Goal: Task Accomplishment & Management: Manage account settings

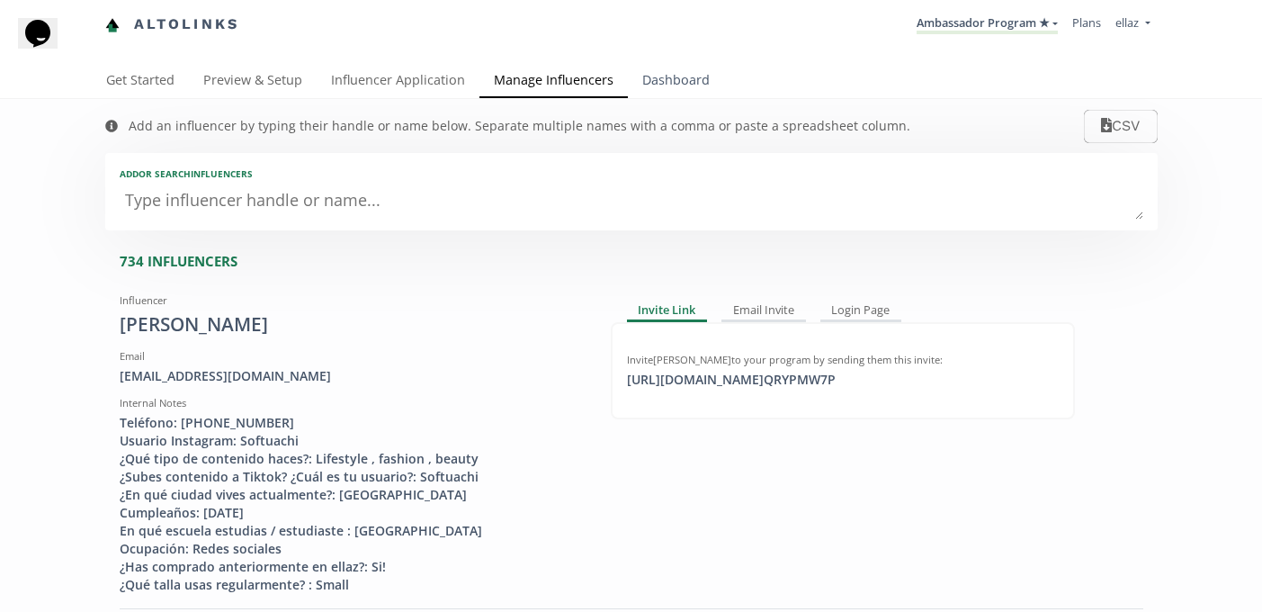
click at [673, 94] on link "Dashboard" at bounding box center [676, 82] width 96 height 36
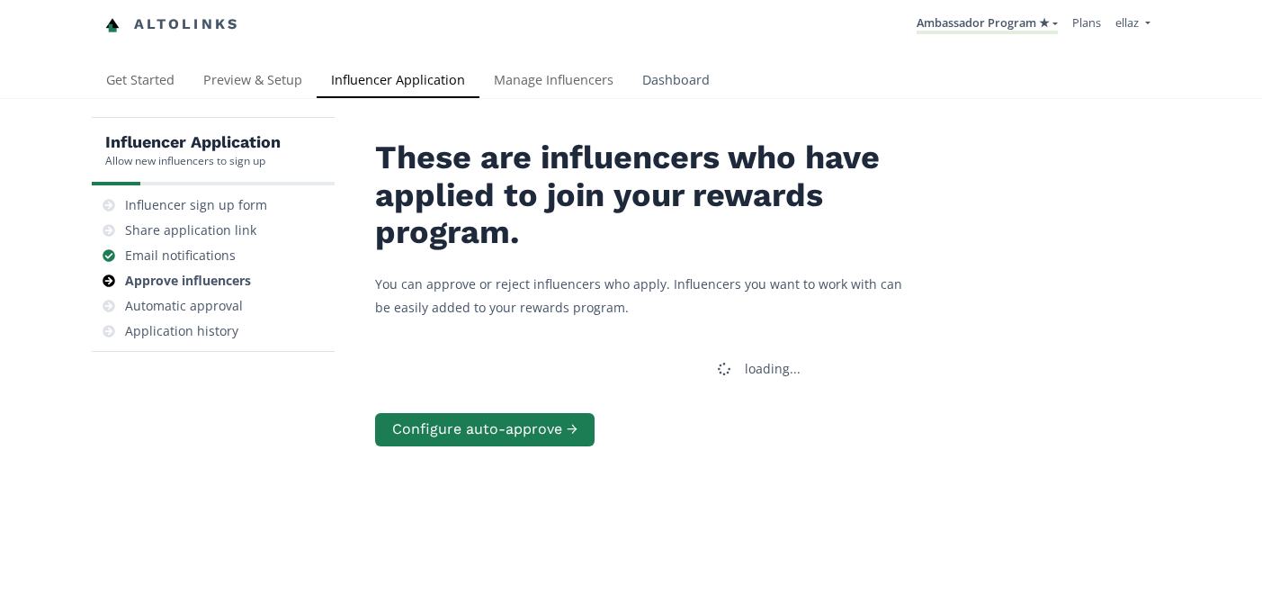
click at [681, 90] on link "Dashboard" at bounding box center [676, 82] width 96 height 36
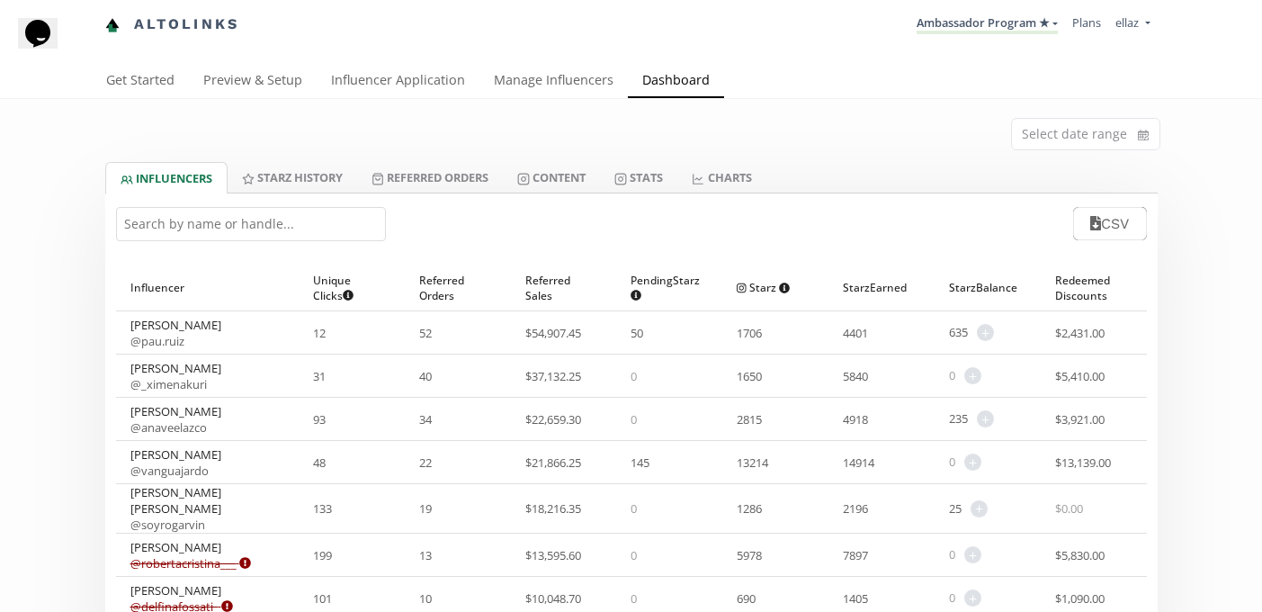
click at [261, 217] on input "text" at bounding box center [251, 224] width 270 height 34
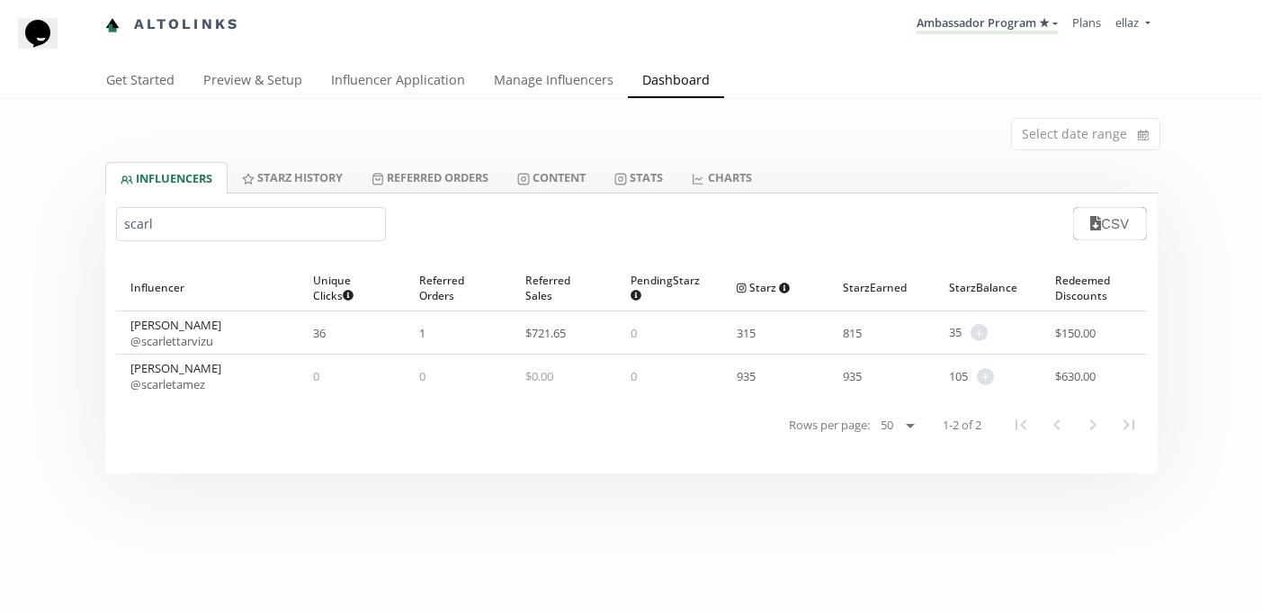
type input "scarl"
click at [548, 96] on link "Manage Influencers" at bounding box center [553, 82] width 148 height 36
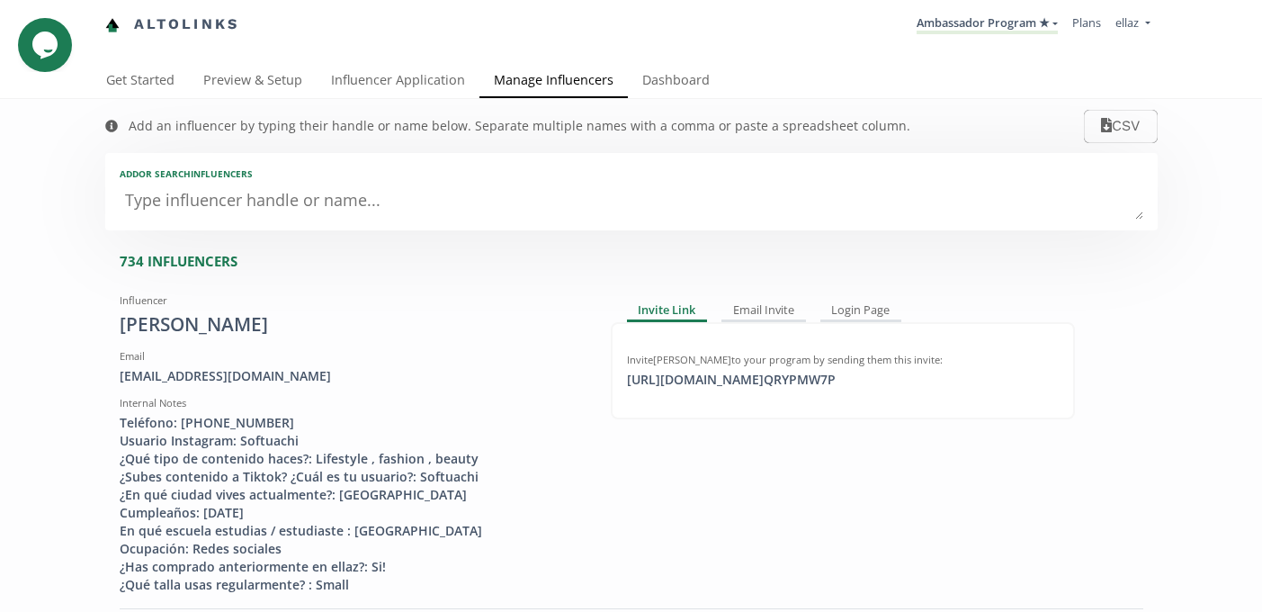
click at [273, 201] on textarea at bounding box center [632, 201] width 1024 height 36
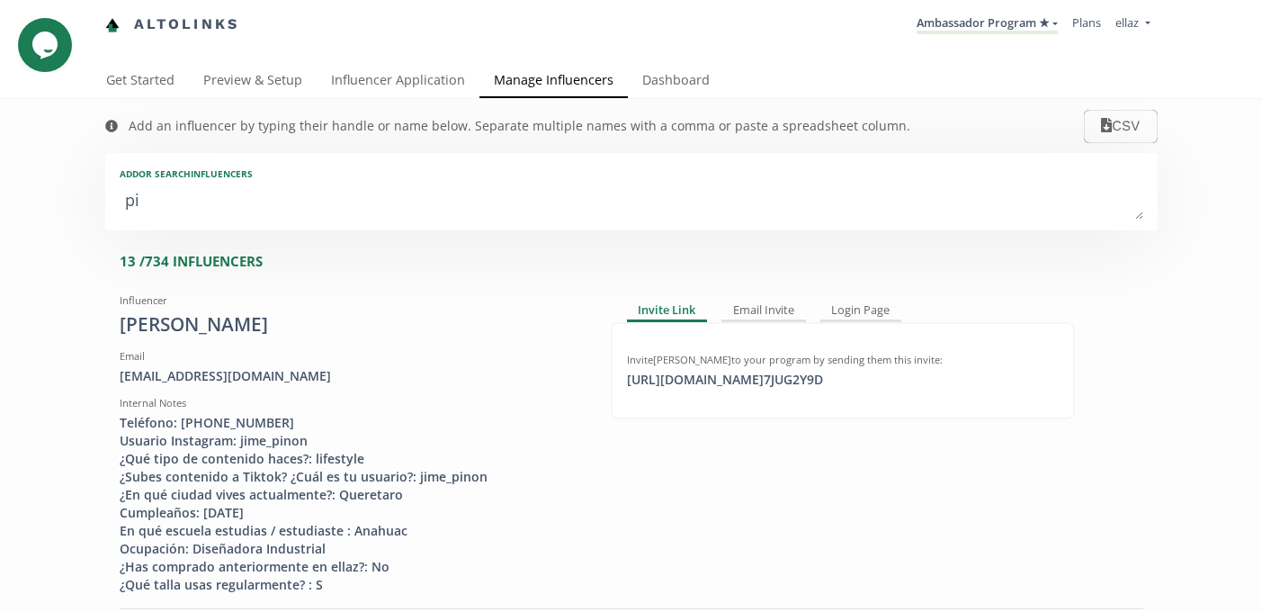
type textarea "pin"
type input "pin"
type input "PIN"
type textarea "ping"
type input "ping"
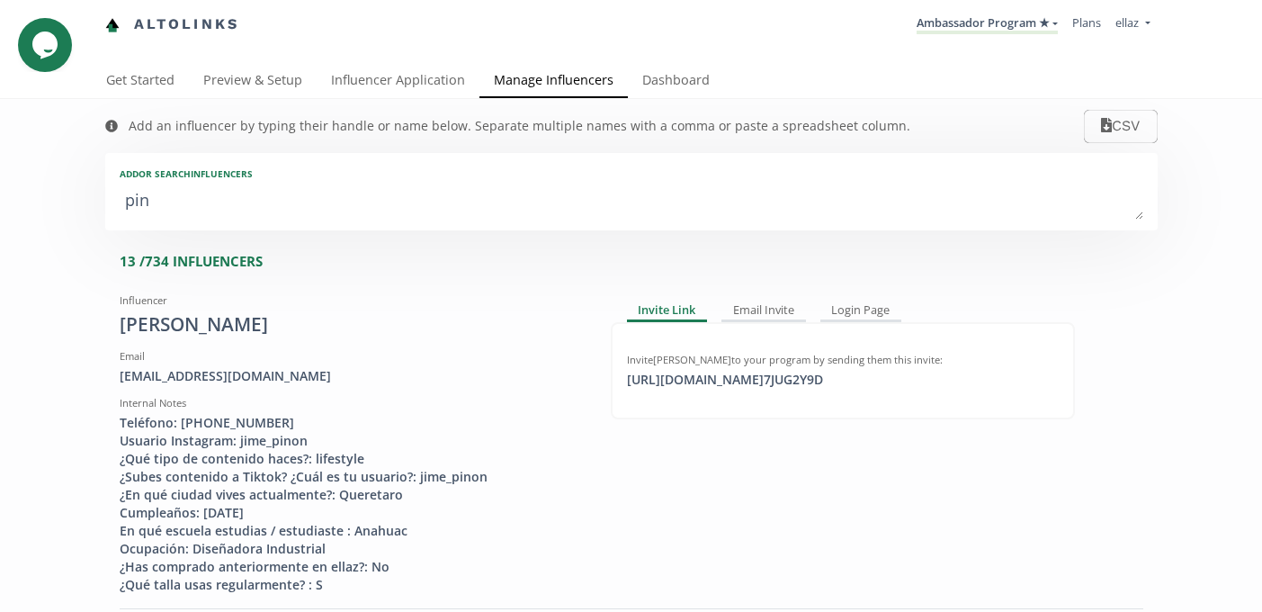
type input "PING"
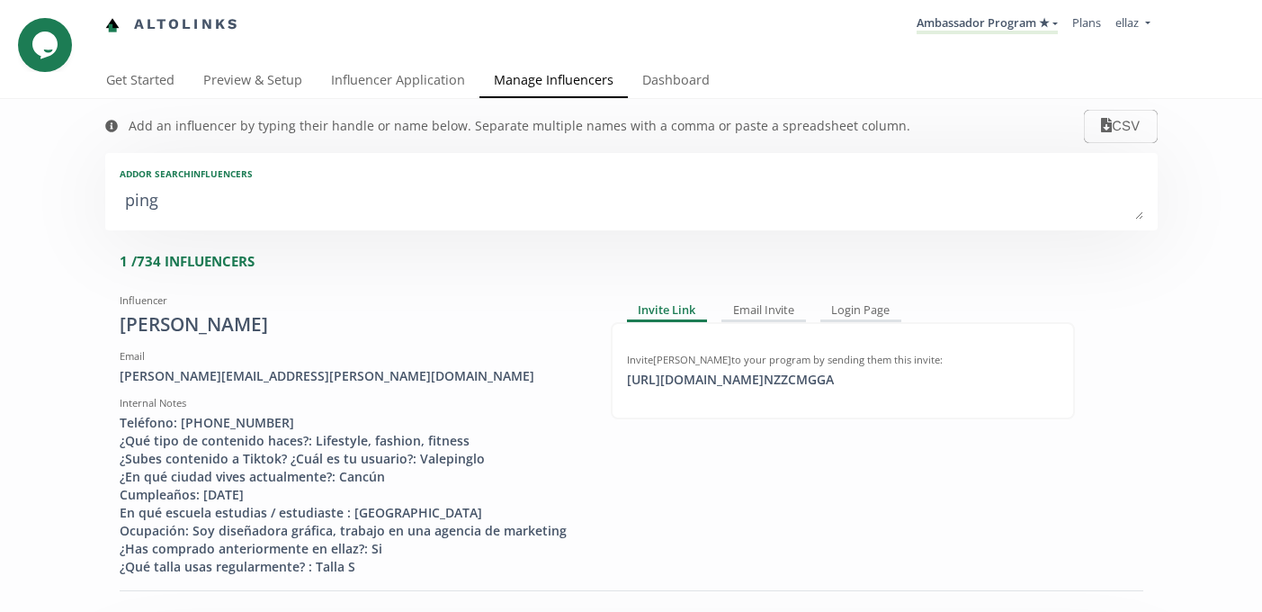
type textarea "pingo"
type input "pingo"
type input "PINGO"
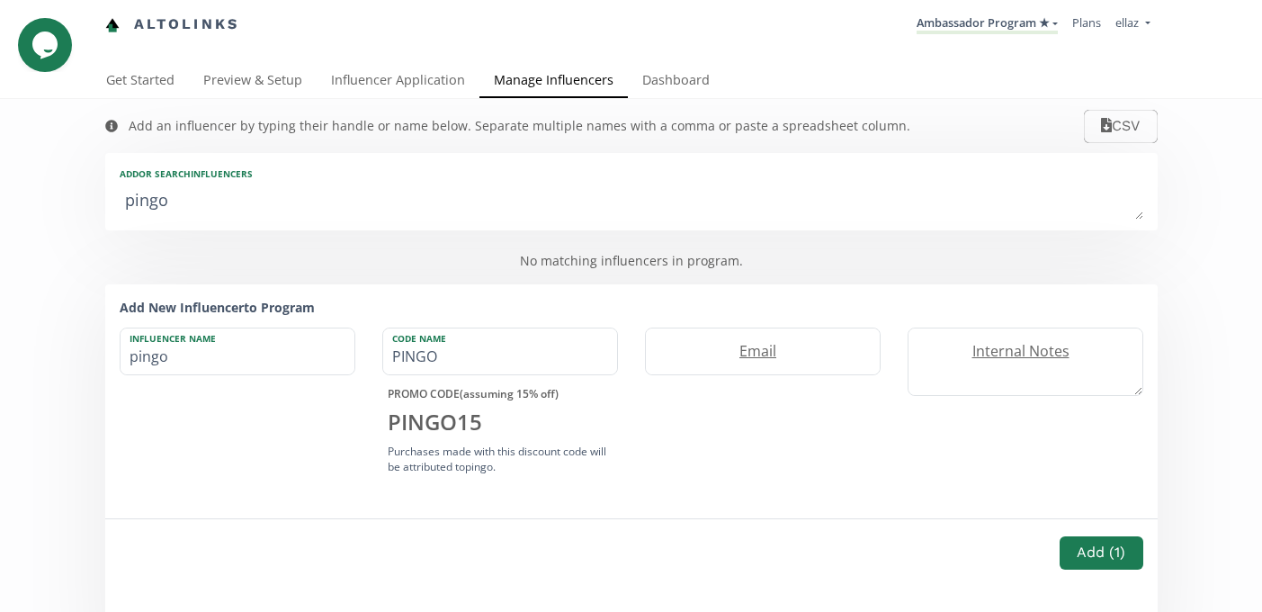
type textarea "ping"
type input "ping"
type input "PING"
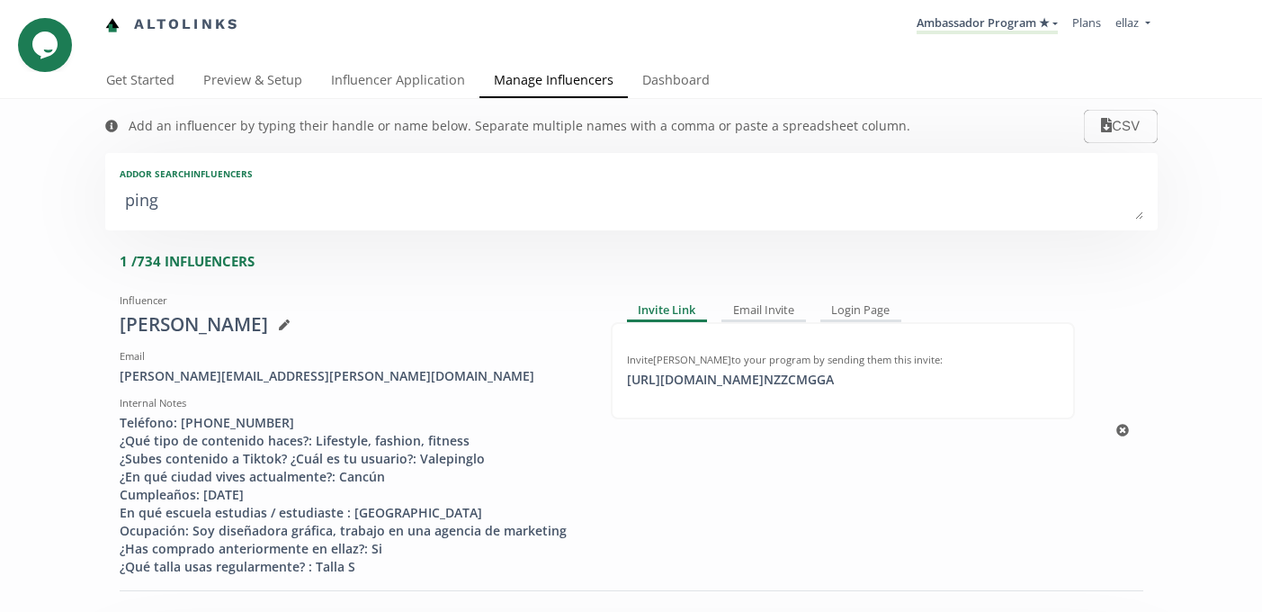
type textarea "pingl"
type input "pingl"
type input "PINGL"
type textarea "pingl"
click at [791, 379] on div "https://app.altolinks.com/invite/ NZZCMGGA click to copy" at bounding box center [730, 380] width 228 height 18
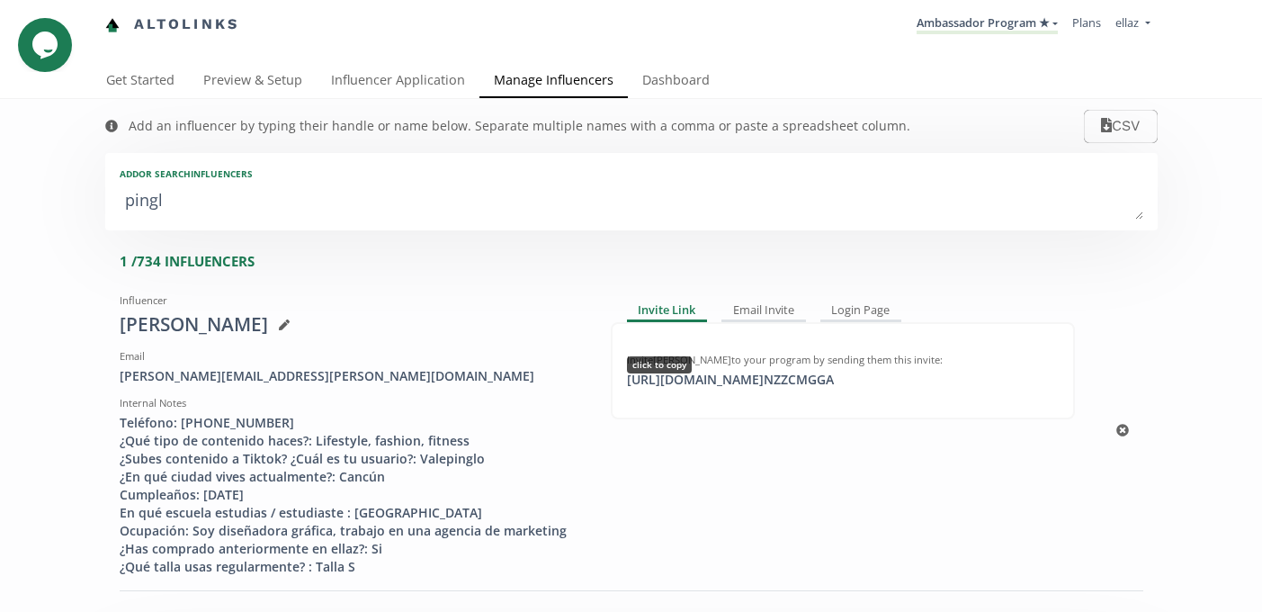
copy div "https://app.altolinks.com/i"
click at [671, 83] on link "Dashboard" at bounding box center [676, 82] width 96 height 36
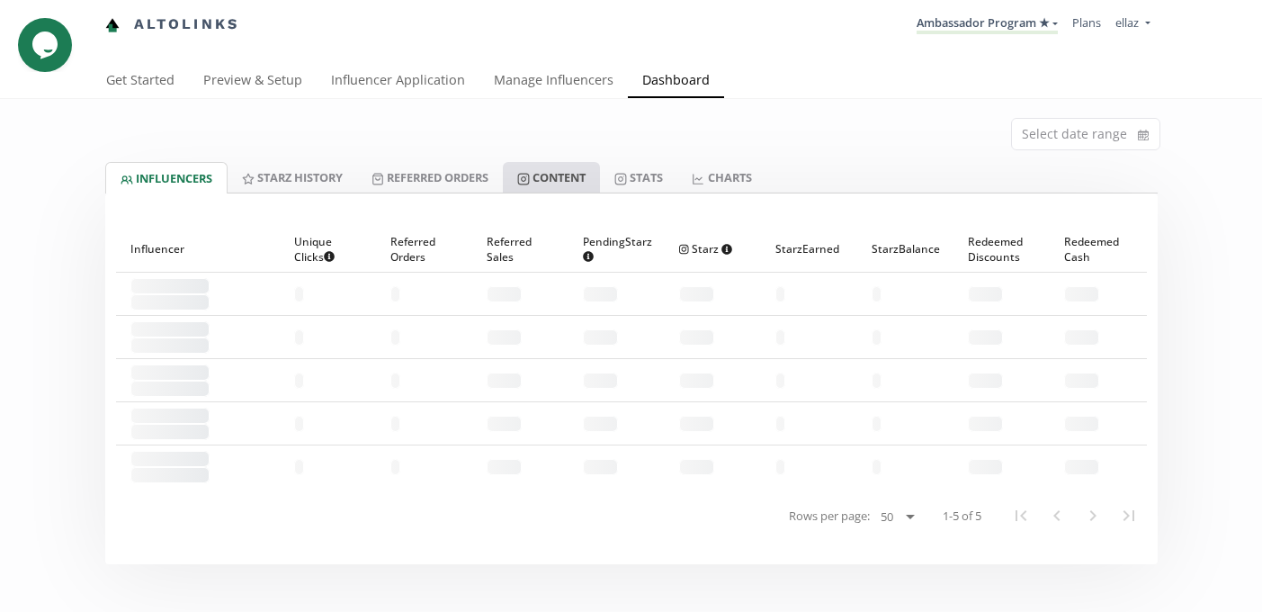
click at [555, 179] on link "Content" at bounding box center [551, 177] width 97 height 31
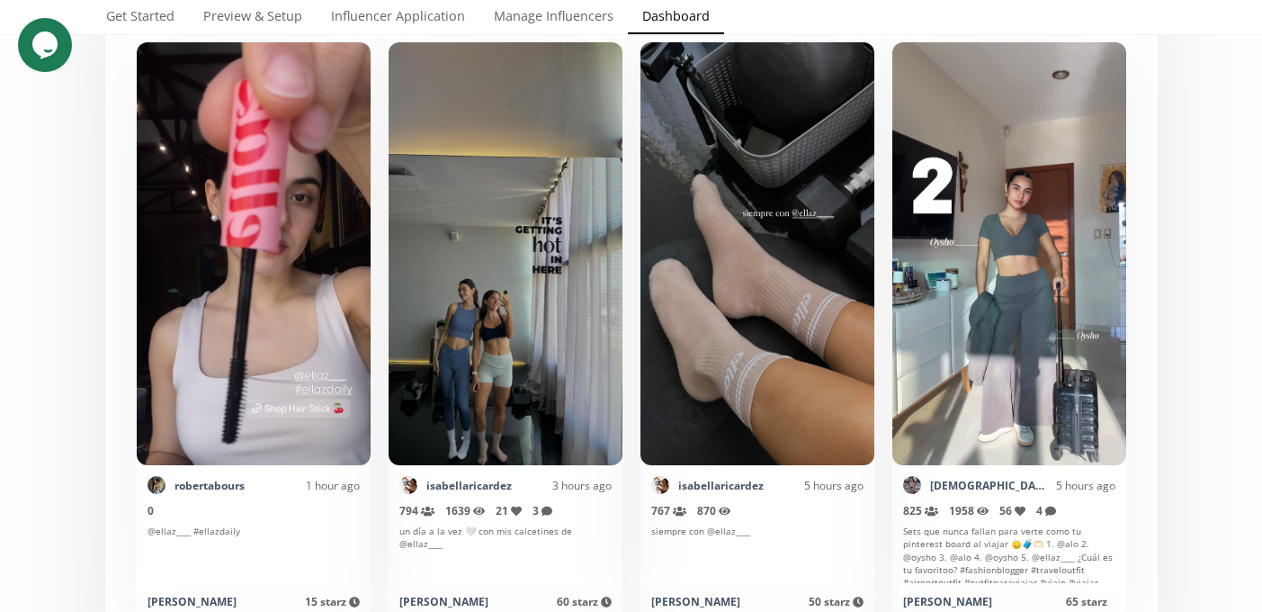
scroll to position [60, 0]
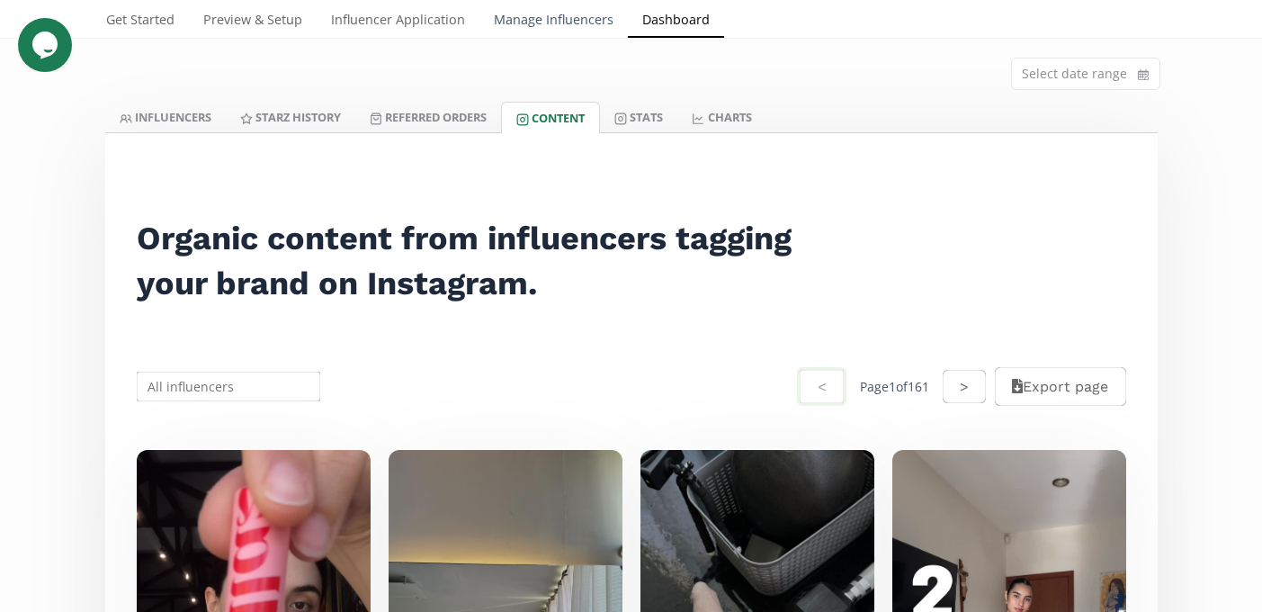
click at [516, 12] on link "Manage Influencers" at bounding box center [553, 22] width 148 height 36
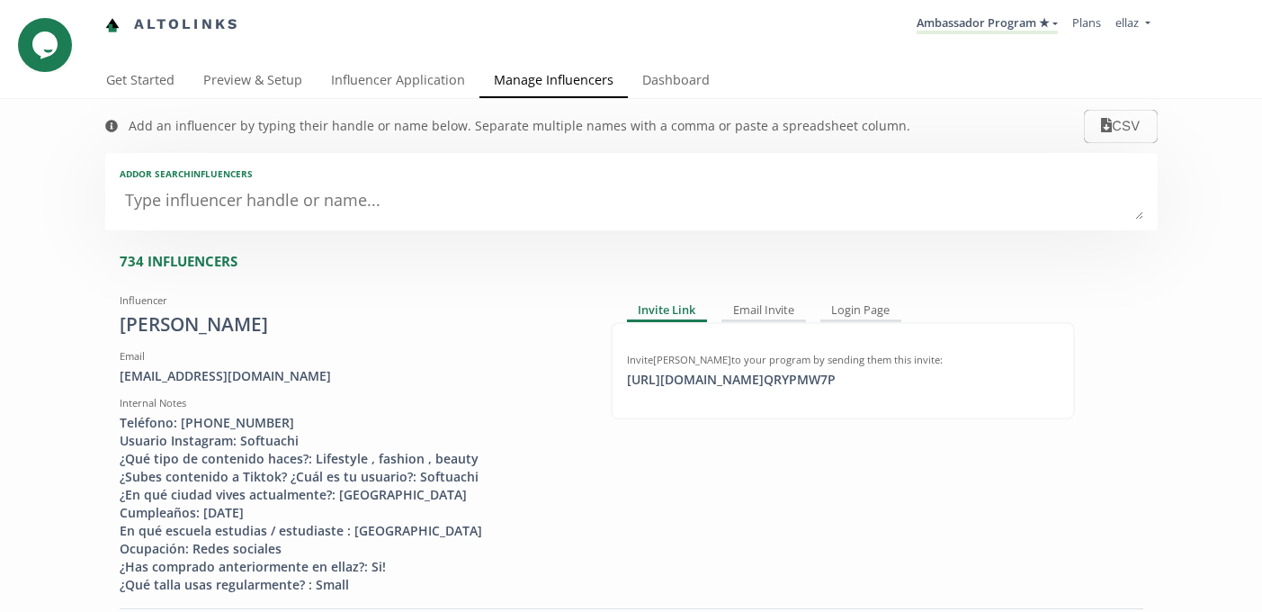
click at [272, 203] on textarea at bounding box center [632, 201] width 1024 height 36
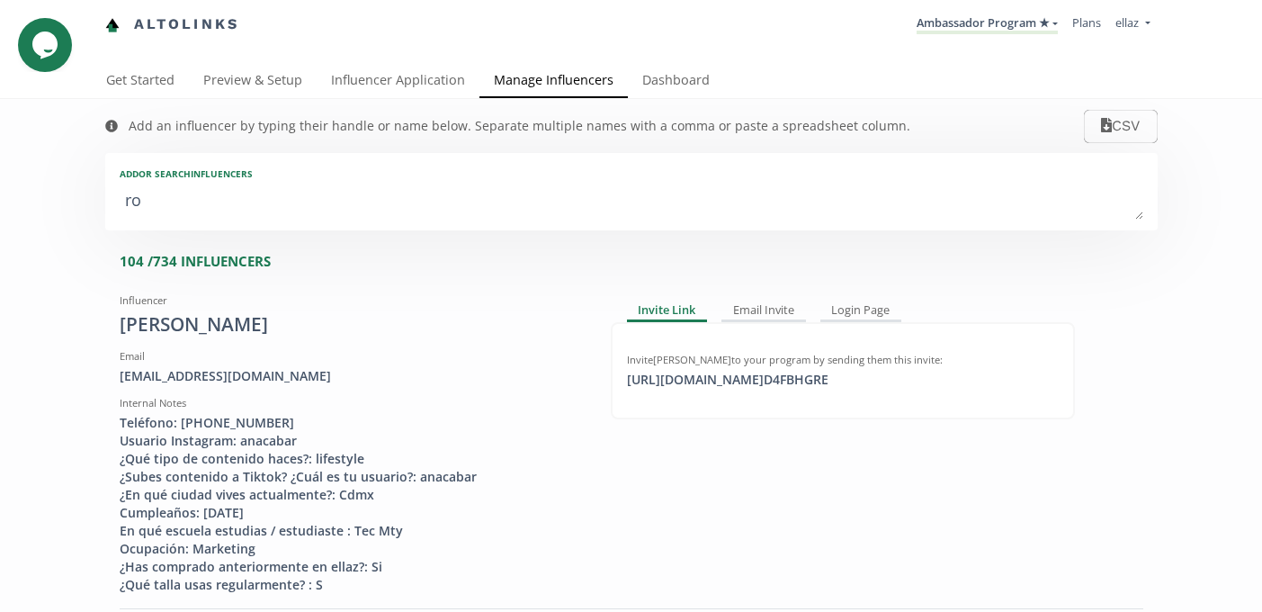
type textarea "rob"
type input "rob"
type input "ROB"
type textarea "robe"
type input "robe"
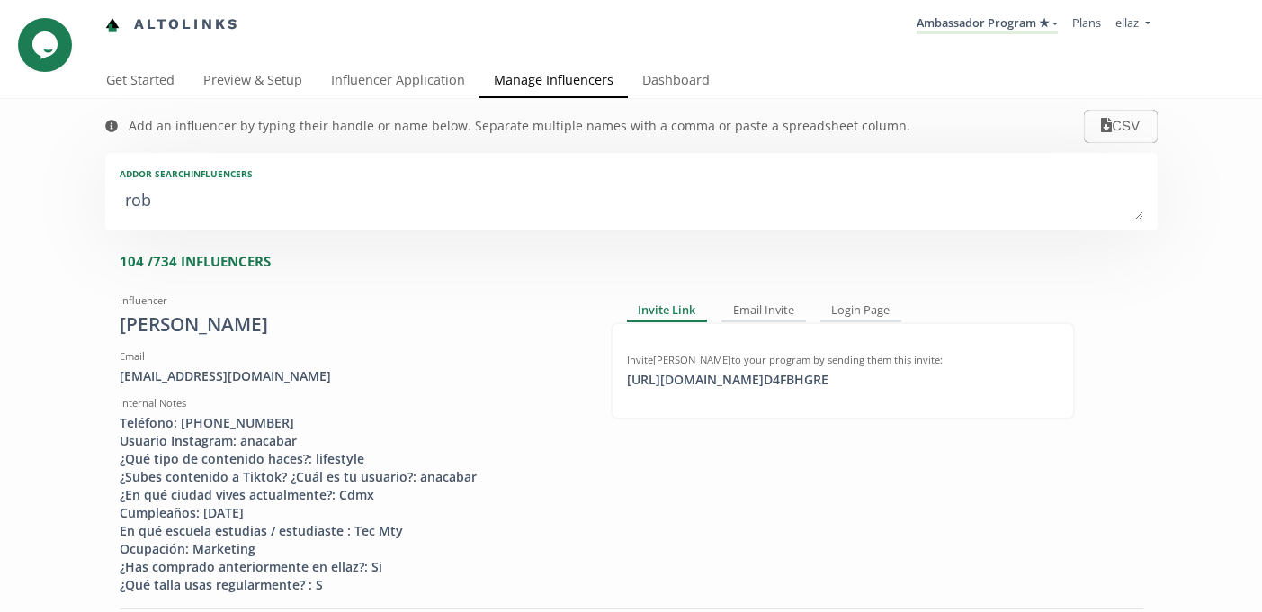
type input "ROBE"
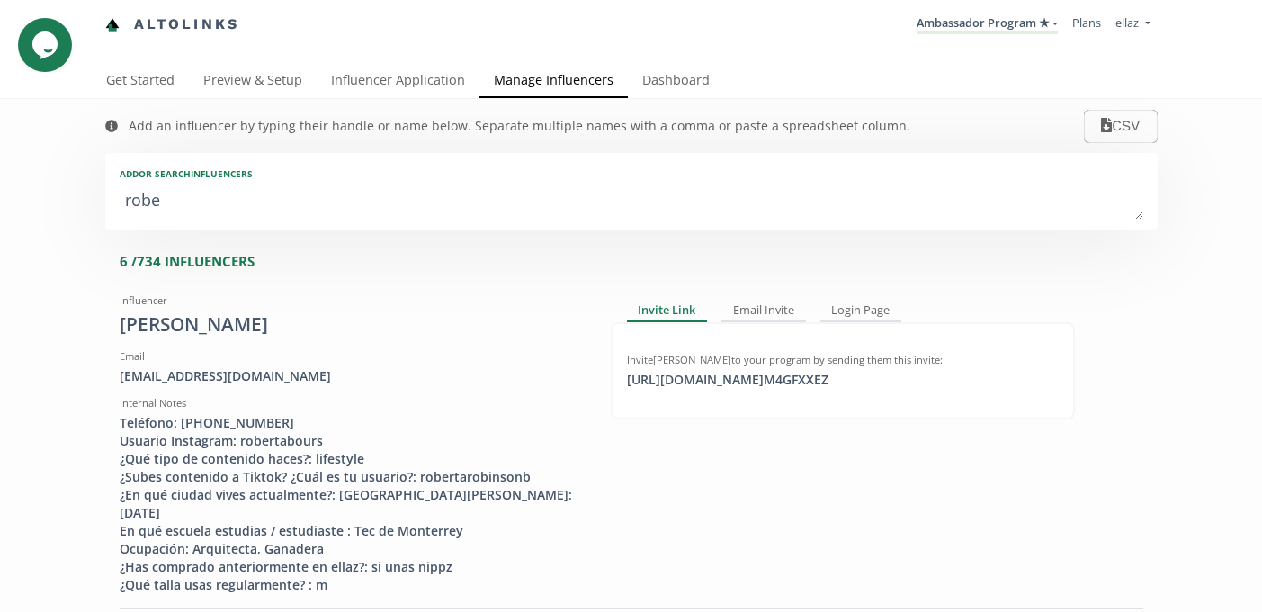
type textarea "rober"
type input "rober"
type input "ROBER"
type textarea "robert"
type input "robert"
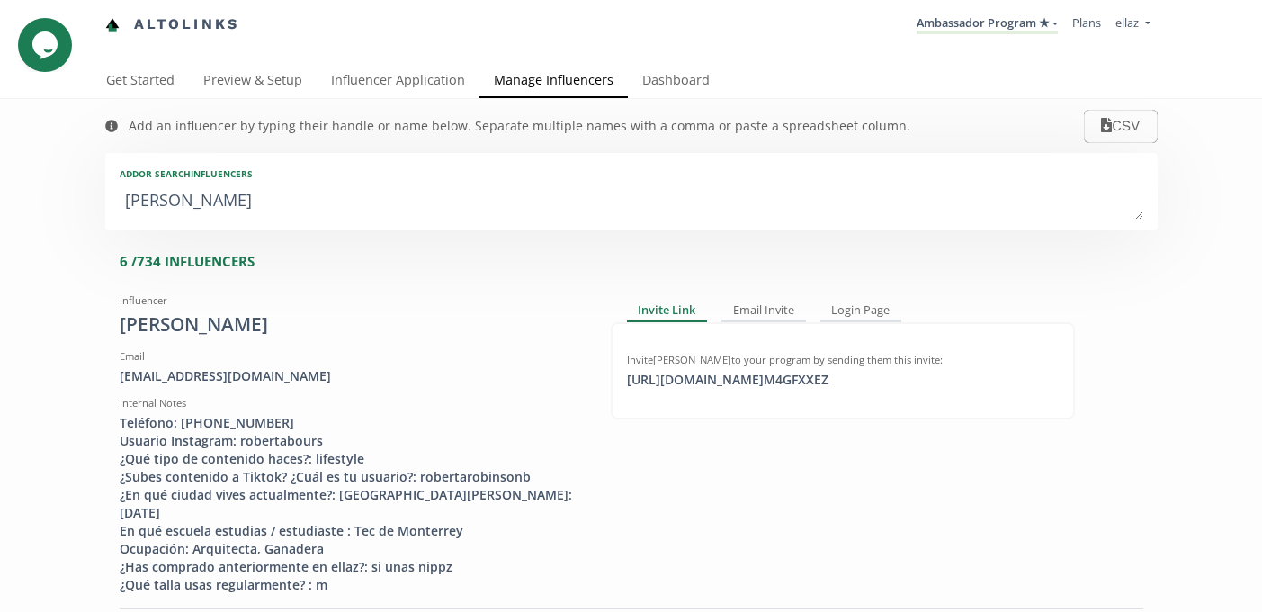
type input "ROBERT"
type textarea "roberta"
type input "roberta"
type input "ROBERTA"
type textarea "roberta i"
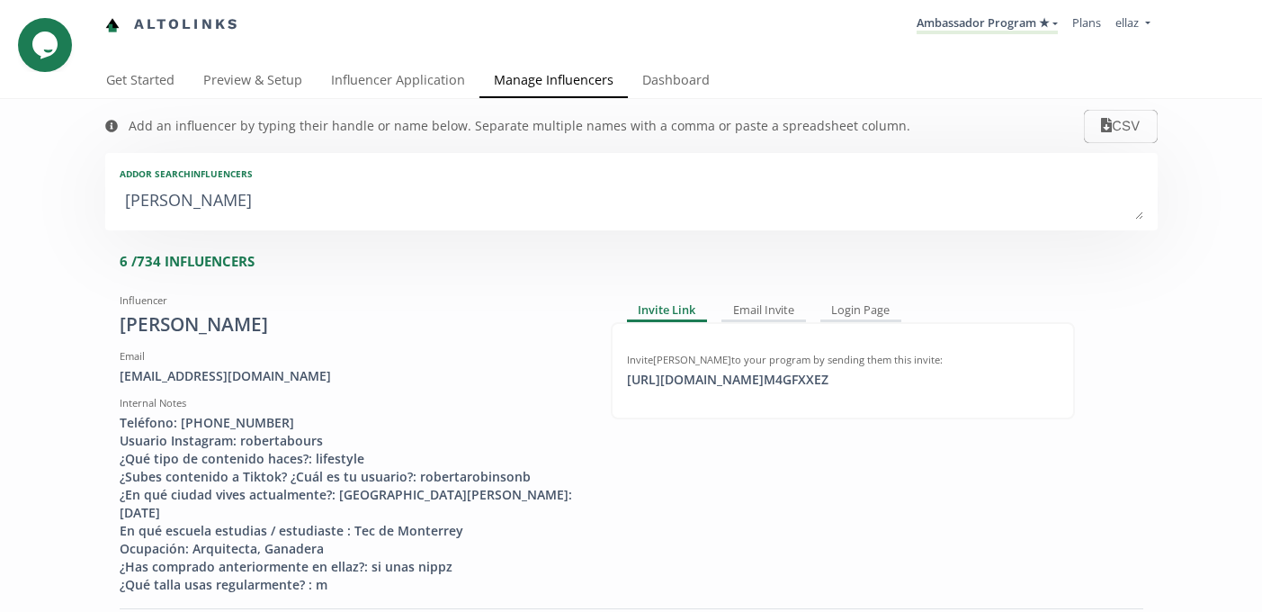
type input "roberta i"
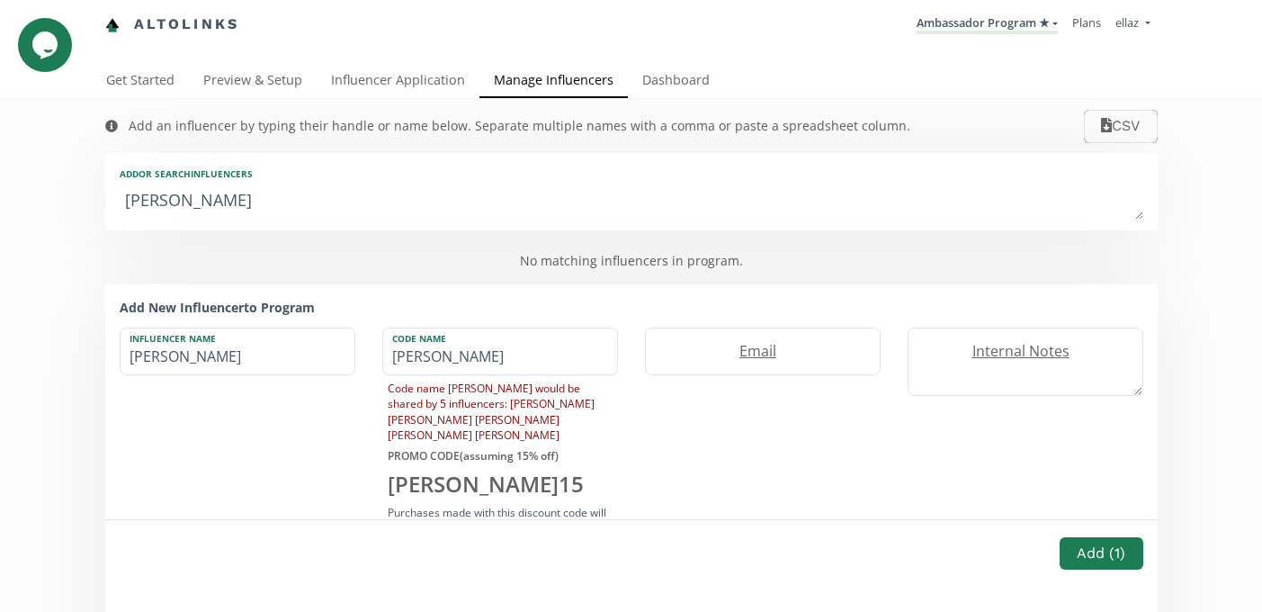
type textarea "roberta"
type input "roberta"
type textarea "roberta v"
type input "roberta v"
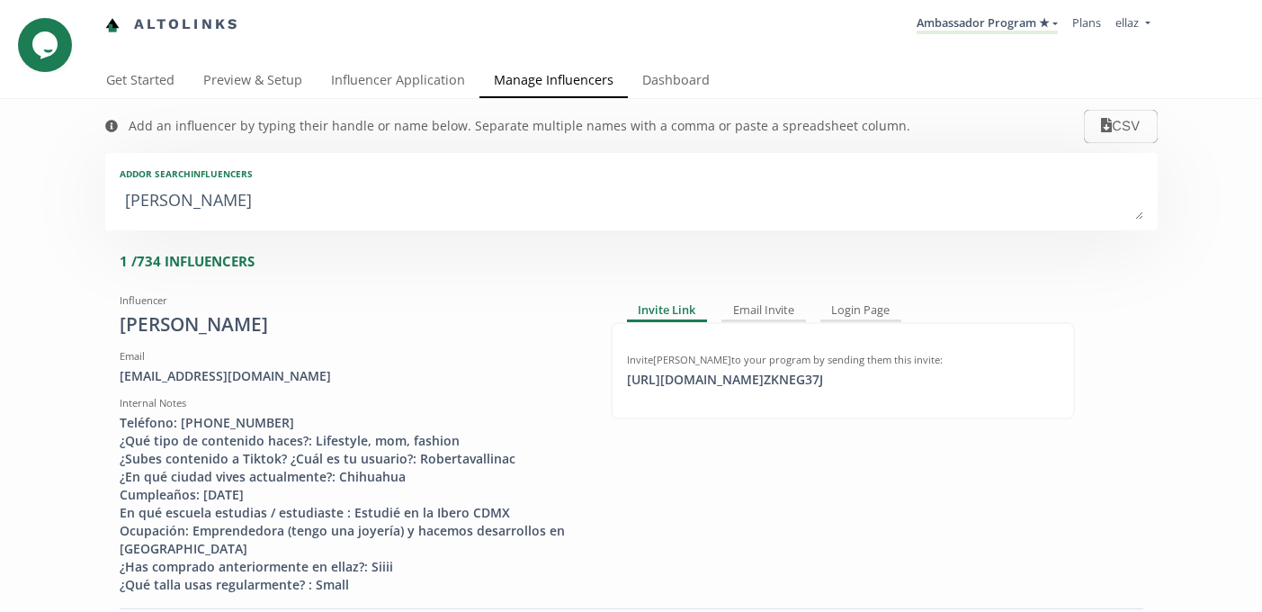
type textarea "roberta vi"
type input "roberta vi"
type textarea "roberta vin"
type input "roberta vin"
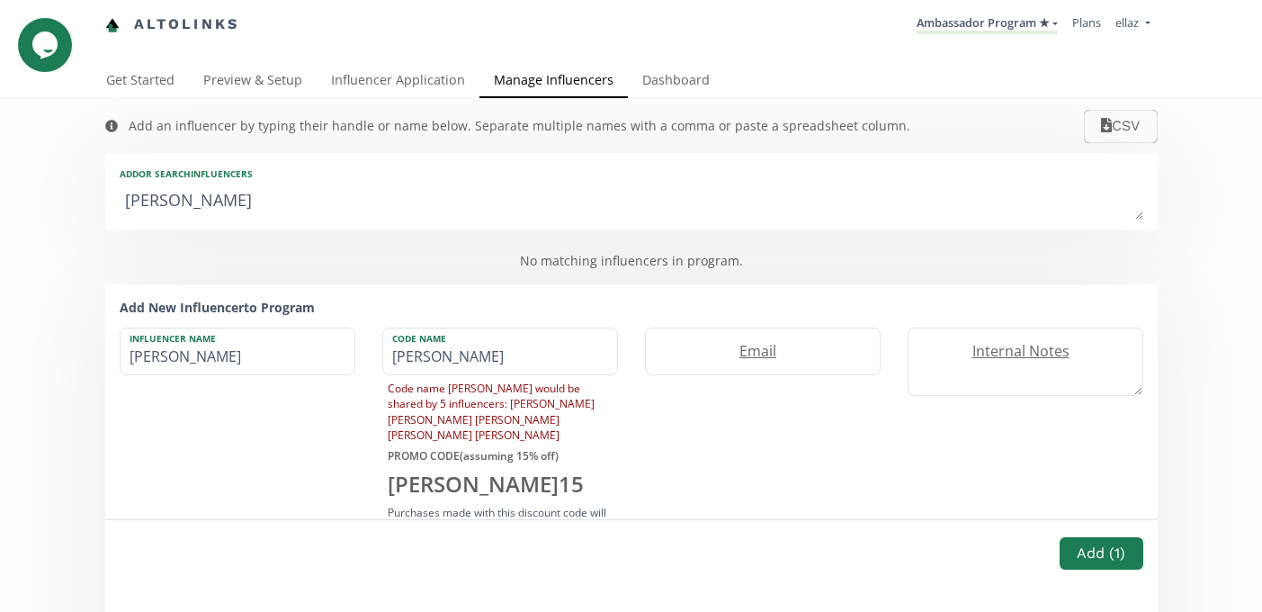
type textarea "roberta vi"
type input "roberta vi"
type textarea "roberta v"
type input "roberta v"
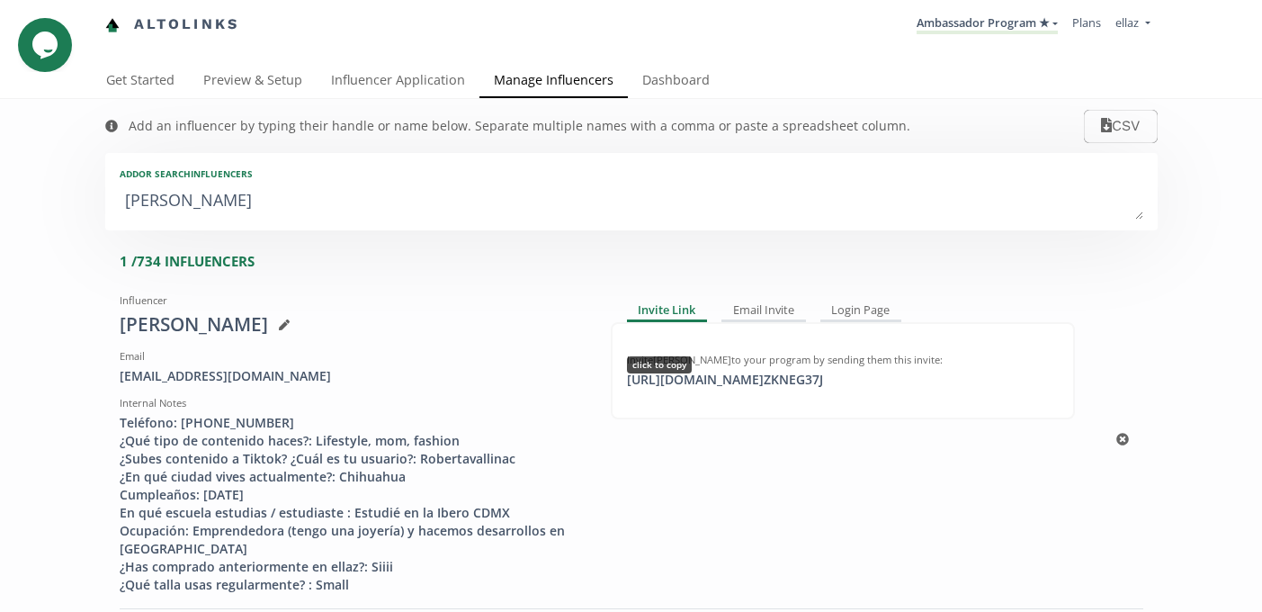
type textarea "roberta v"
click at [734, 382] on div "https://app.altolinks.com/invite/ ZKNEG37J click to copy" at bounding box center [725, 380] width 218 height 18
copy div "https://app.altolinks.com/invite/ ZKNEG37J"
click at [410, 88] on link "Influencer Application" at bounding box center [398, 82] width 163 height 36
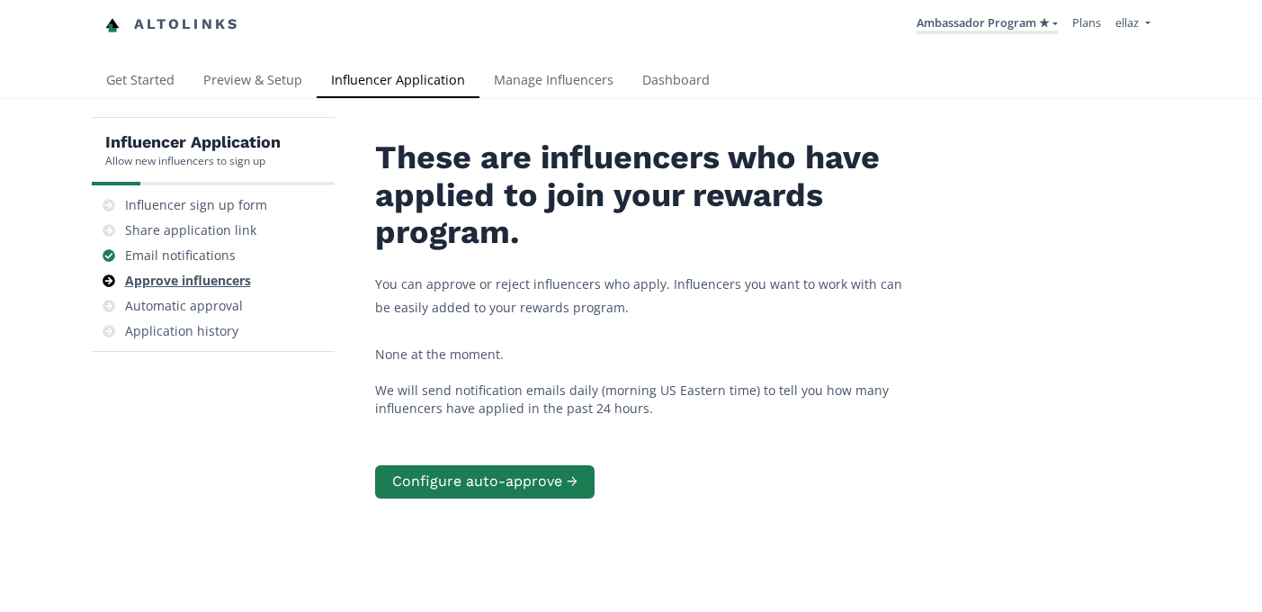
click at [215, 286] on div "Approve influencers" at bounding box center [188, 281] width 126 height 18
click at [664, 76] on link "Dashboard" at bounding box center [676, 82] width 96 height 36
